Goal: Task Accomplishment & Management: Manage account settings

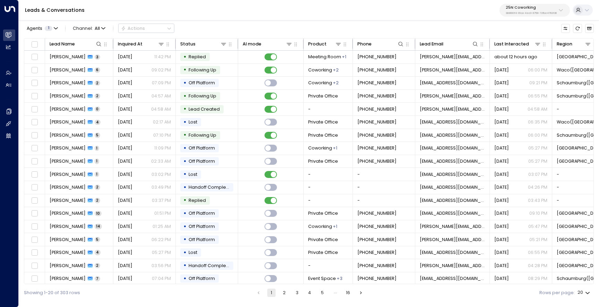
click at [531, 10] on p "25N Coworking" at bounding box center [531, 8] width 51 height 4
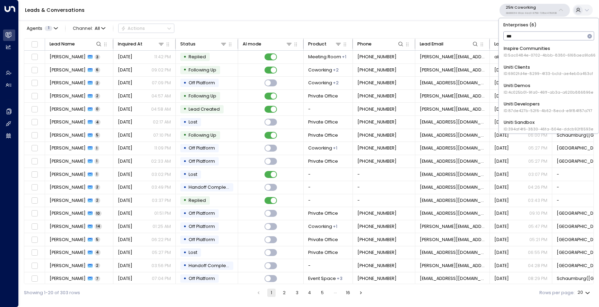
type input "****"
click at [532, 86] on div "Uniti Demos ID: 4c025b01-9fa0-46ff-ab3a-a620b886896e" at bounding box center [549, 88] width 90 height 13
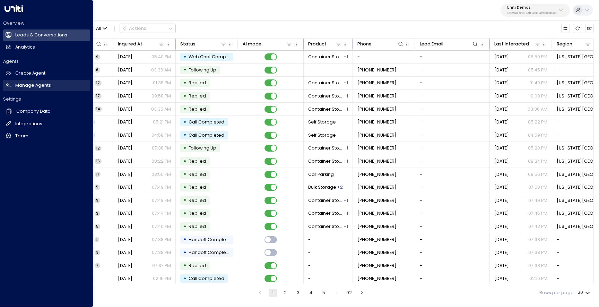
click at [15, 85] on h2 "Manage Agents" at bounding box center [33, 85] width 36 height 7
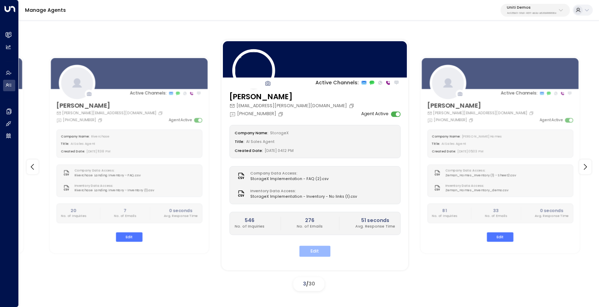
click at [308, 249] on button "Edit" at bounding box center [314, 251] width 31 height 11
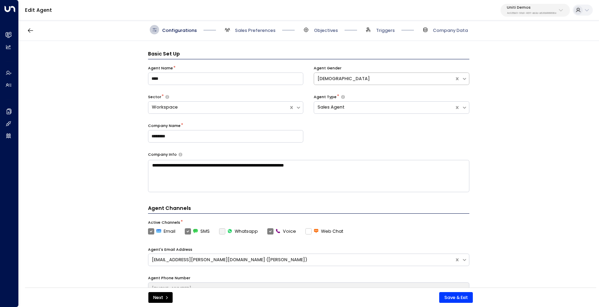
scroll to position [9, 0]
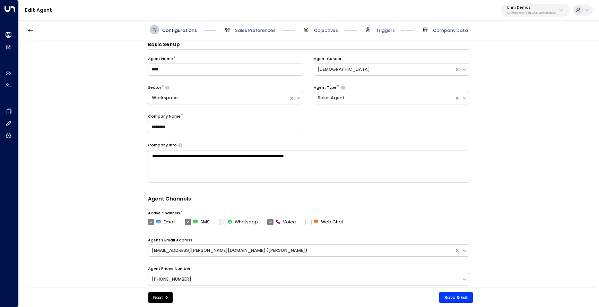
click at [376, 33] on span "Triggers" at bounding box center [379, 29] width 31 height 9
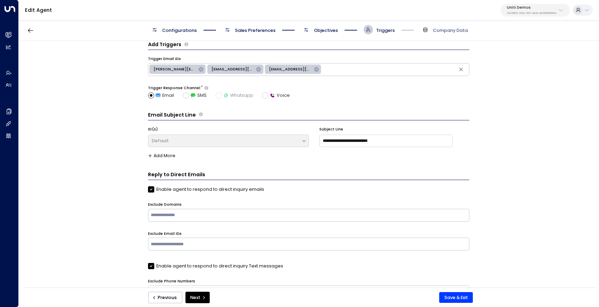
scroll to position [0, 0]
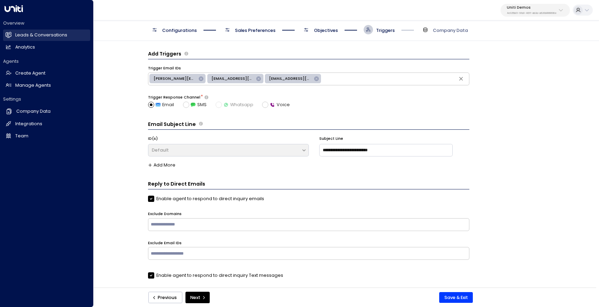
click at [26, 36] on h2 "Leads & Conversations" at bounding box center [41, 35] width 52 height 7
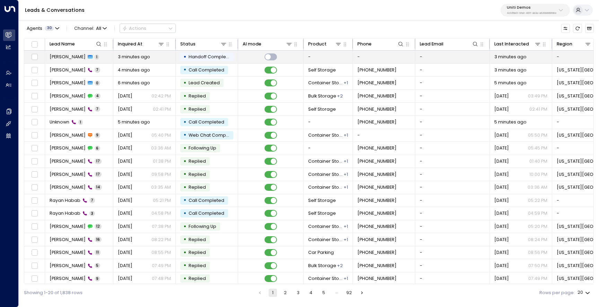
click at [54, 61] on td "[PERSON_NAME] 1" at bounding box center [79, 57] width 68 height 13
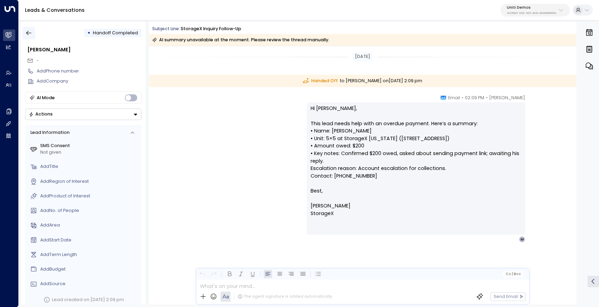
click at [33, 32] on button "button" at bounding box center [29, 33] width 12 height 12
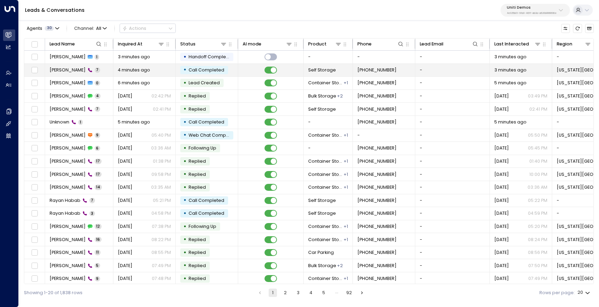
click at [62, 68] on div "[PERSON_NAME] 7" at bounding box center [75, 70] width 51 height 6
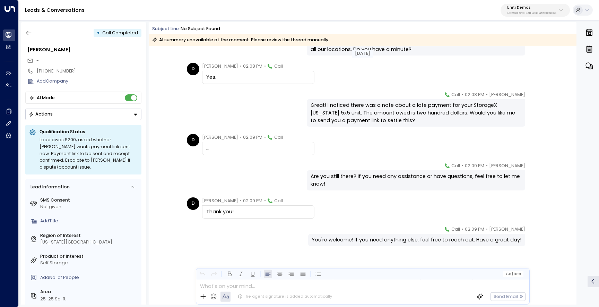
scroll to position [59, 0]
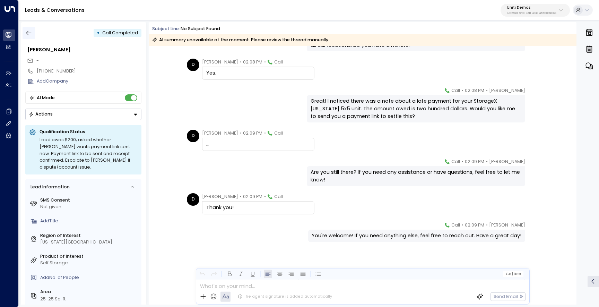
click at [28, 33] on icon "button" at bounding box center [28, 32] width 7 height 7
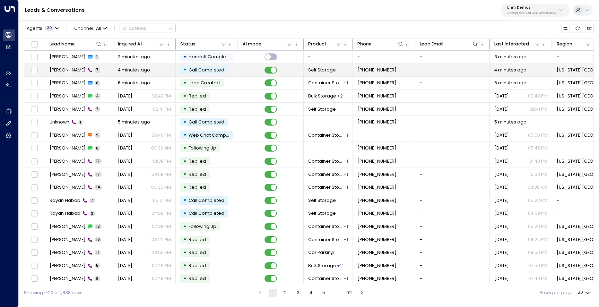
click at [54, 69] on span "[PERSON_NAME]" at bounding box center [68, 70] width 36 height 6
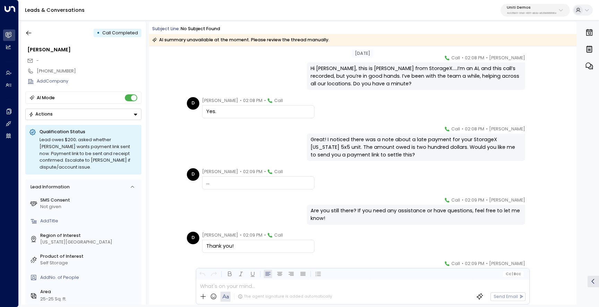
scroll to position [19, 0]
click at [32, 36] on button "button" at bounding box center [29, 33] width 12 height 12
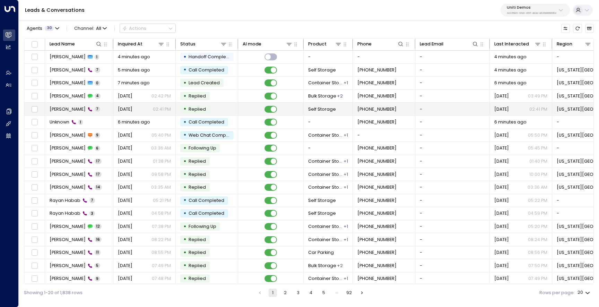
click at [101, 105] on td "[PERSON_NAME] 7" at bounding box center [79, 109] width 68 height 13
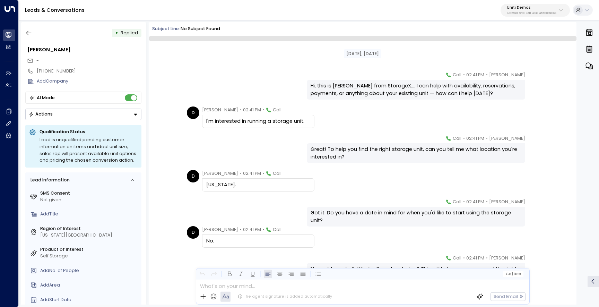
scroll to position [41, 0]
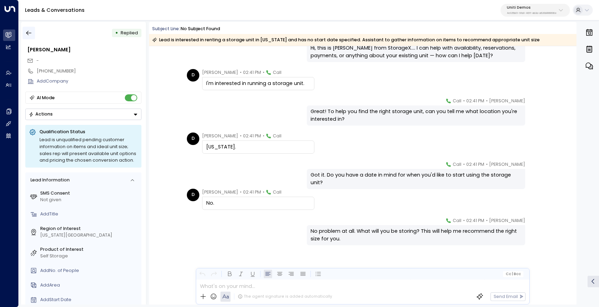
click at [32, 33] on button "button" at bounding box center [29, 33] width 12 height 12
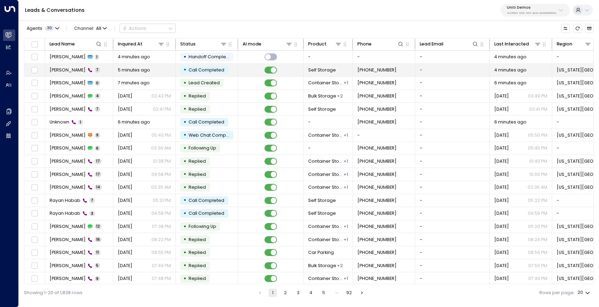
click at [101, 72] on td "[PERSON_NAME] 7" at bounding box center [79, 70] width 68 height 13
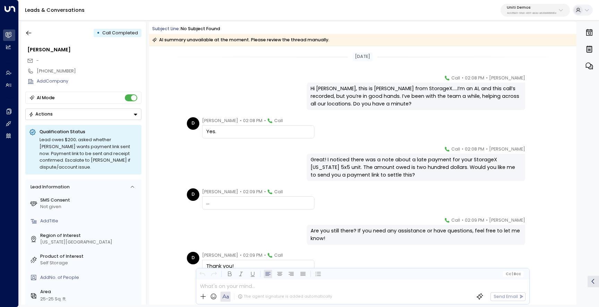
scroll to position [59, 0]
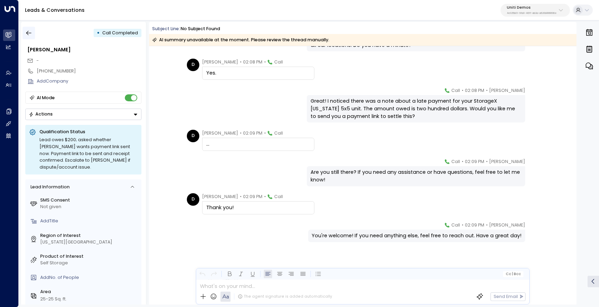
click at [32, 32] on icon "button" at bounding box center [28, 32] width 7 height 7
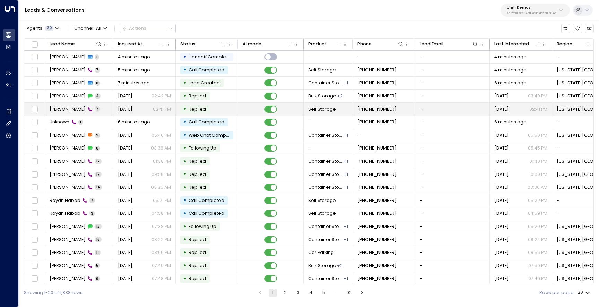
click at [57, 111] on span "[PERSON_NAME]" at bounding box center [68, 109] width 36 height 6
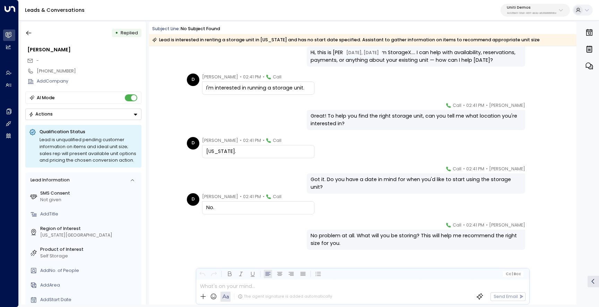
scroll to position [30, 0]
